Goal: Find specific page/section: Find specific page/section

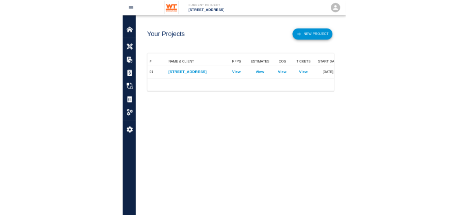
scroll to position [44, 383]
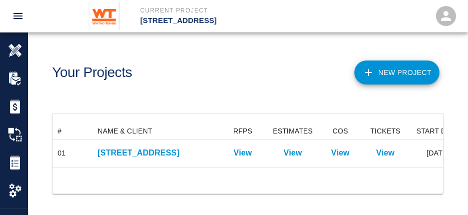
click at [187, 86] on div "Your Projects" at bounding box center [144, 69] width 200 height 41
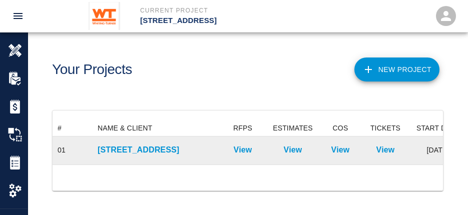
scroll to position [11, 0]
click at [114, 144] on p "[STREET_ADDRESS]" at bounding box center [155, 150] width 115 height 12
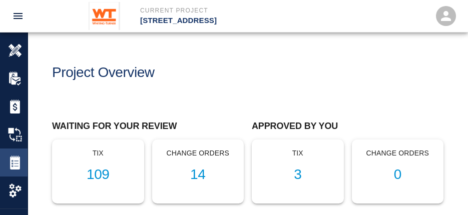
drag, startPoint x: 14, startPoint y: 149, endPoint x: 27, endPoint y: 159, distance: 16.4
click at [15, 153] on div "Tickets" at bounding box center [14, 163] width 28 height 28
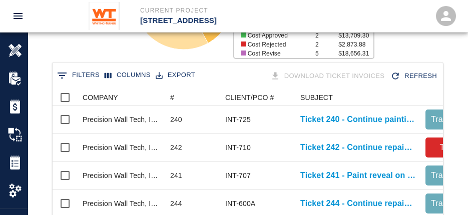
scroll to position [150, 0]
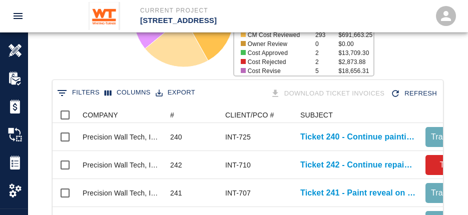
click at [79, 88] on button "0 Filters" at bounding box center [79, 93] width 48 height 16
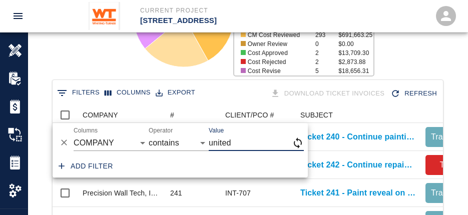
type input "united"
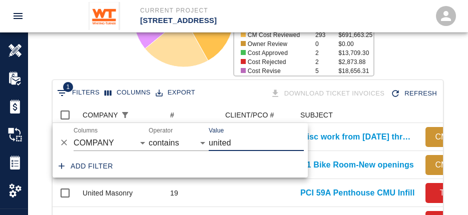
click at [84, 63] on div "Status # $ Attached to CO 27 $39,556.99 Draft 0 $0.00 T&M Review 48 $15,192.99 …" at bounding box center [244, 12] width 448 height 133
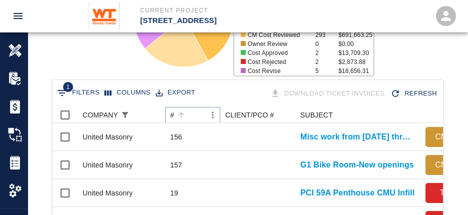
click at [175, 114] on button "Sort" at bounding box center [181, 115] width 14 height 14
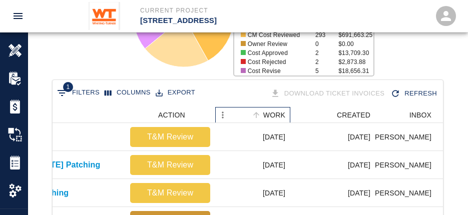
click at [275, 114] on div "WORK" at bounding box center [274, 115] width 22 height 16
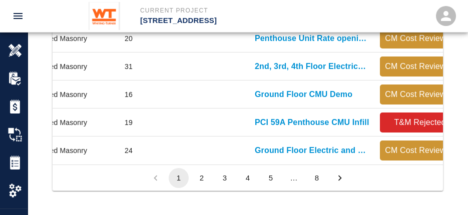
scroll to position [0, 0]
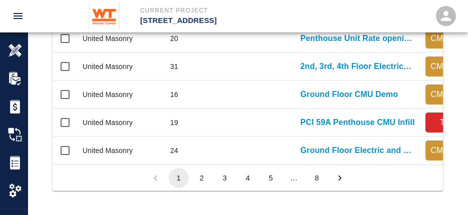
click at [225, 177] on button "3" at bounding box center [225, 178] width 20 height 20
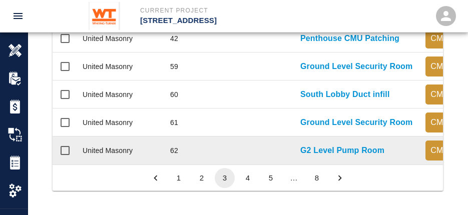
scroll to position [477, 0]
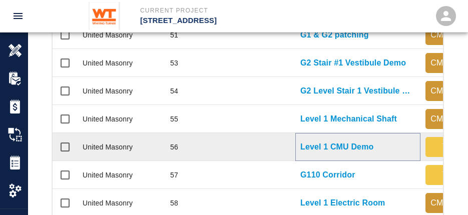
click at [324, 145] on p "Level 1 CMU Demo" at bounding box center [336, 147] width 73 height 12
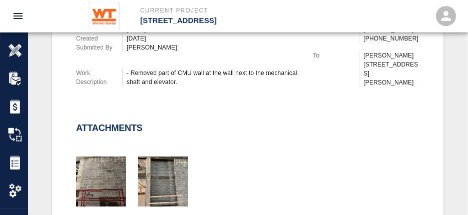
scroll to position [250, 0]
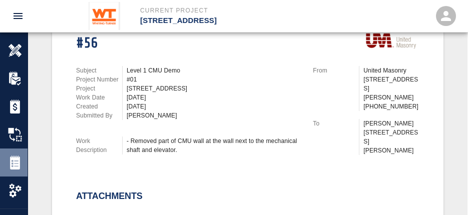
click at [15, 170] on div "Tickets" at bounding box center [14, 163] width 28 height 28
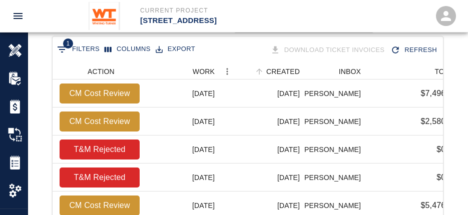
scroll to position [176, 0]
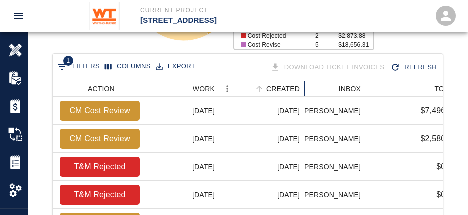
click at [280, 85] on div "CREATED" at bounding box center [283, 89] width 34 height 16
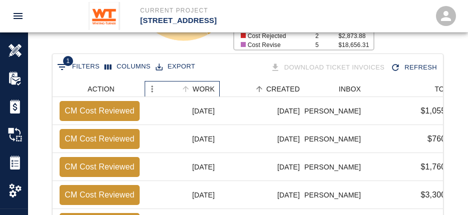
click at [196, 90] on div "WORK" at bounding box center [204, 89] width 22 height 16
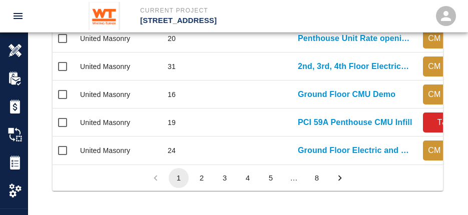
scroll to position [0, 1]
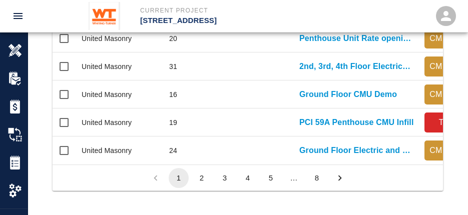
click at [222, 178] on button "3" at bounding box center [225, 178] width 20 height 20
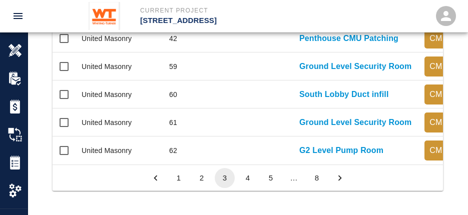
click at [244, 175] on button "4" at bounding box center [248, 178] width 20 height 20
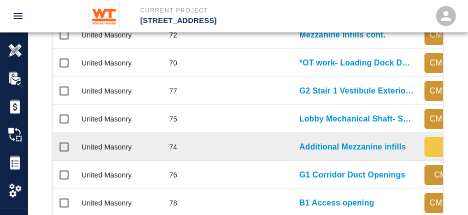
scroll to position [326, 0]
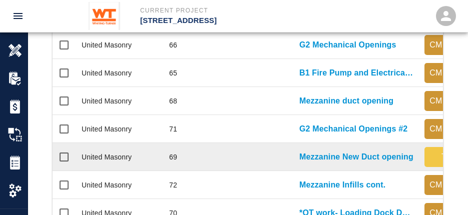
click at [321, 150] on div "Mezzanine New Duct opening" at bounding box center [356, 157] width 125 height 28
click at [320, 157] on p "Mezzanine New Duct opening" at bounding box center [356, 157] width 114 height 12
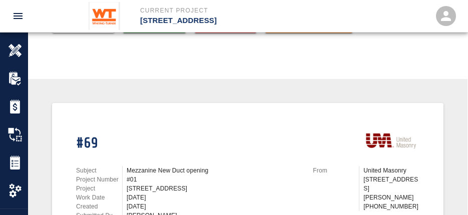
scroll to position [250, 0]
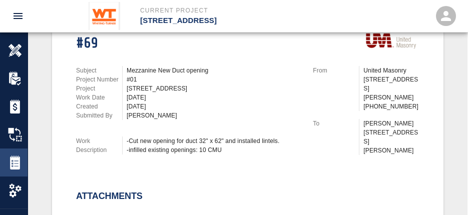
click at [11, 161] on img at bounding box center [15, 163] width 14 height 14
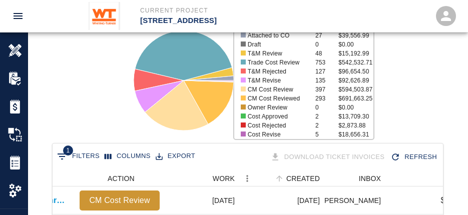
scroll to position [176, 0]
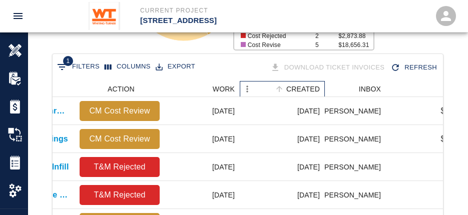
click at [306, 86] on div "CREATED" at bounding box center [303, 89] width 34 height 16
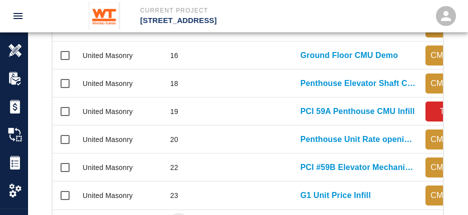
scroll to position [677, 0]
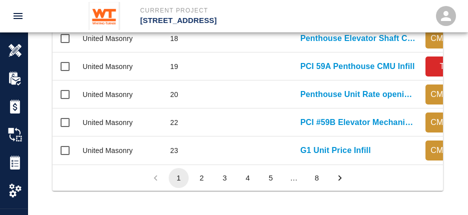
click at [191, 177] on li "2" at bounding box center [201, 178] width 23 height 20
click at [199, 178] on button "2" at bounding box center [202, 178] width 20 height 20
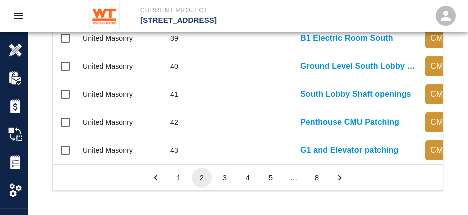
click at [225, 178] on button "3" at bounding box center [225, 178] width 20 height 20
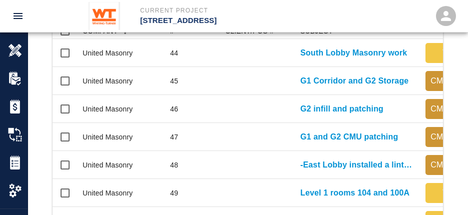
scroll to position [226, 0]
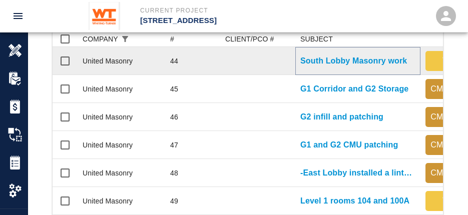
click at [341, 60] on p "South Lobby Masonry work" at bounding box center [353, 61] width 107 height 12
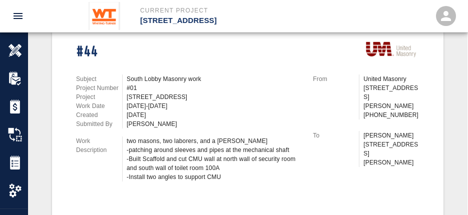
scroll to position [200, 0]
